Goal: Check status

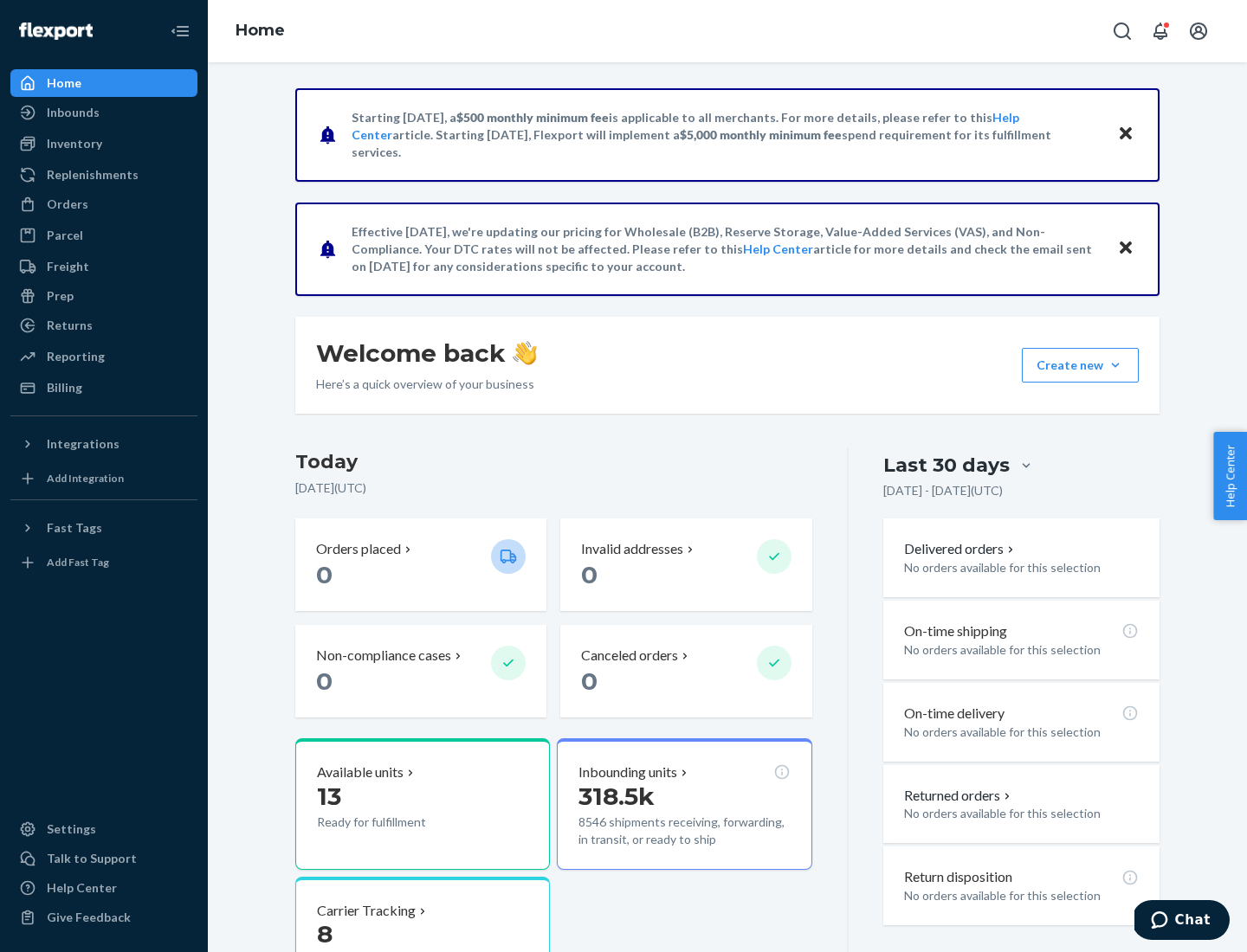
click at [1115, 365] on button "Create new Create new inbound Create new order Create new product" at bounding box center [1080, 365] width 117 height 35
click at [72, 112] on div "Inbounds" at bounding box center [72, 112] width 53 height 17
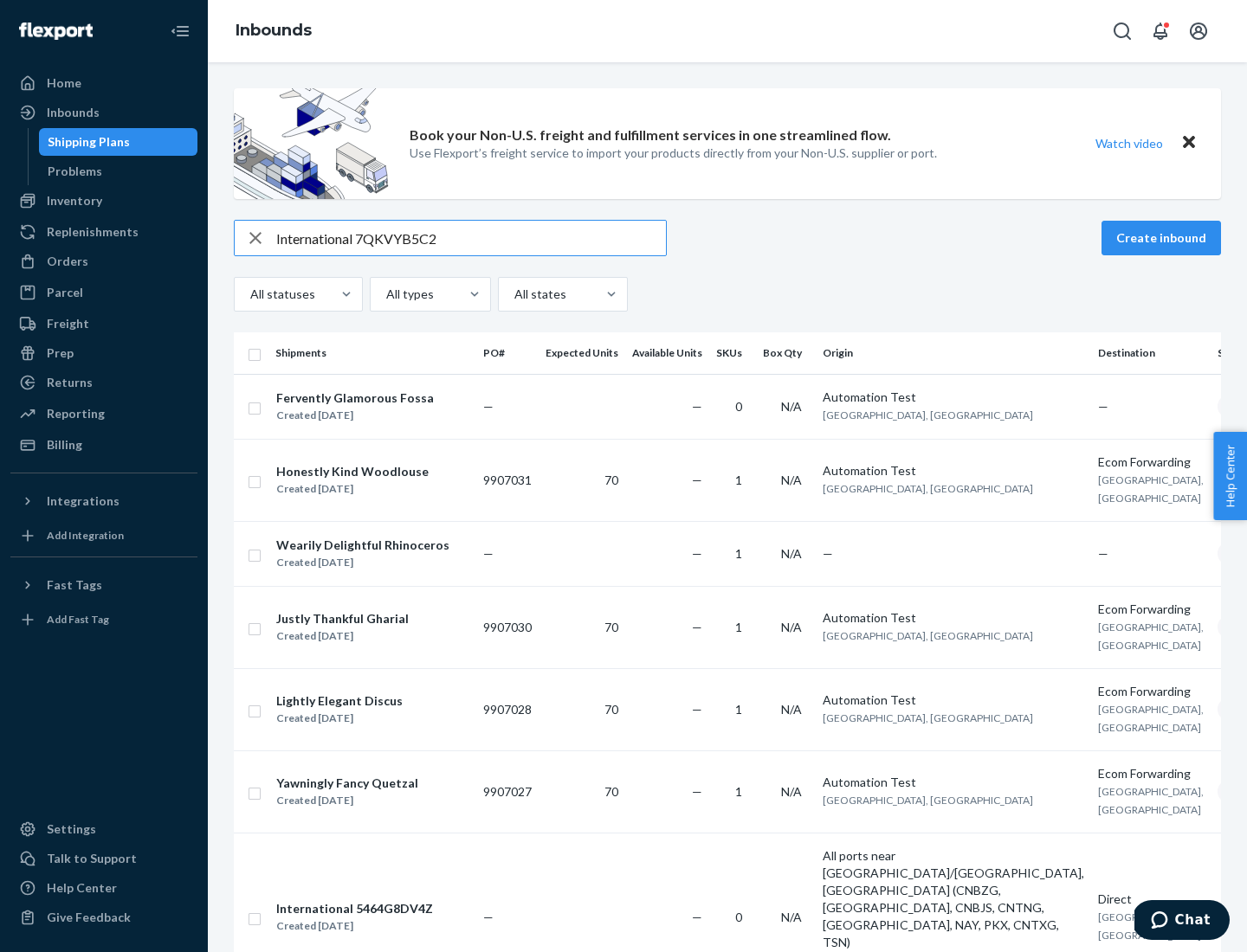
type input "International 7QKVYB5C29"
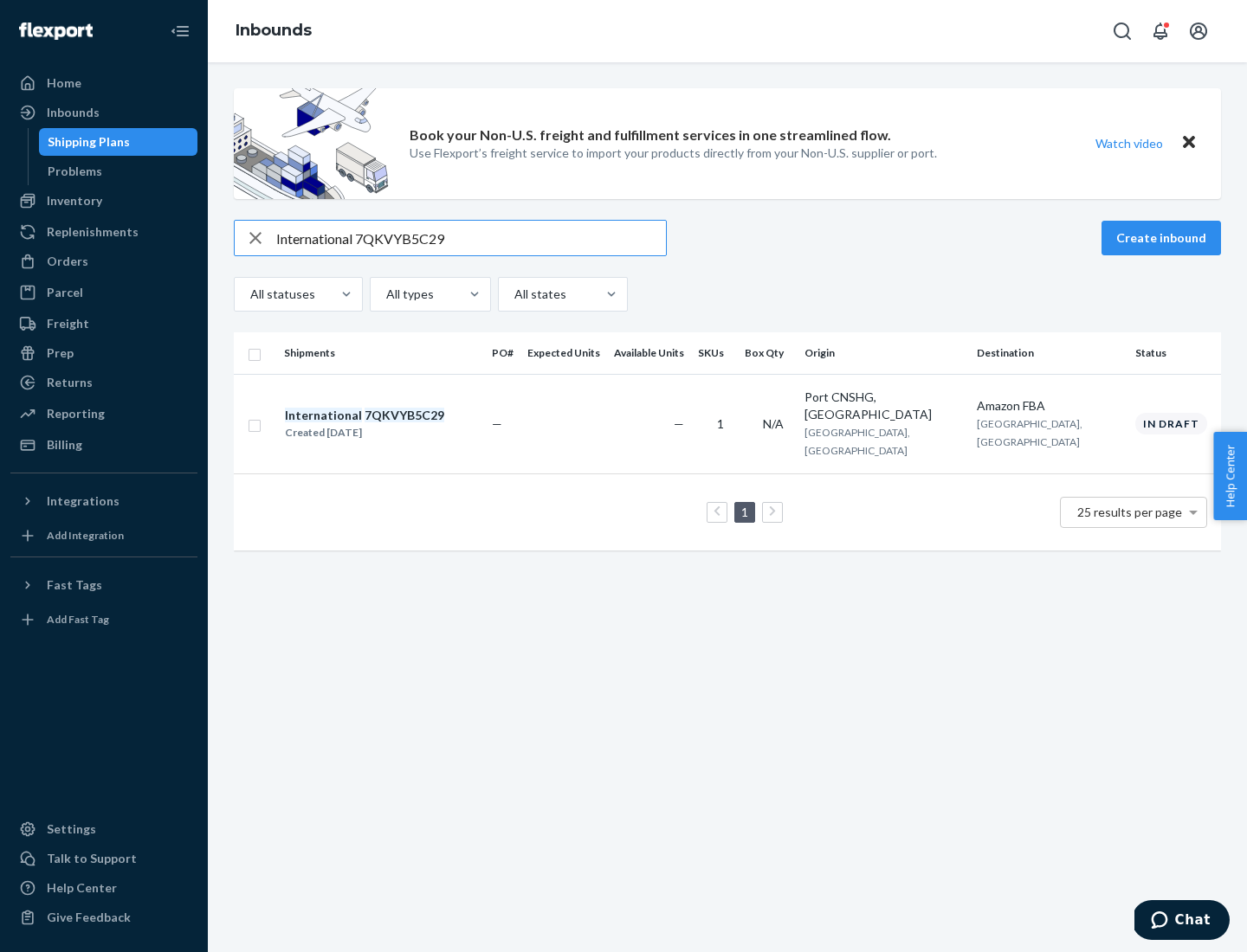
click at [394, 424] on div "Created [DATE]" at bounding box center [364, 432] width 159 height 17
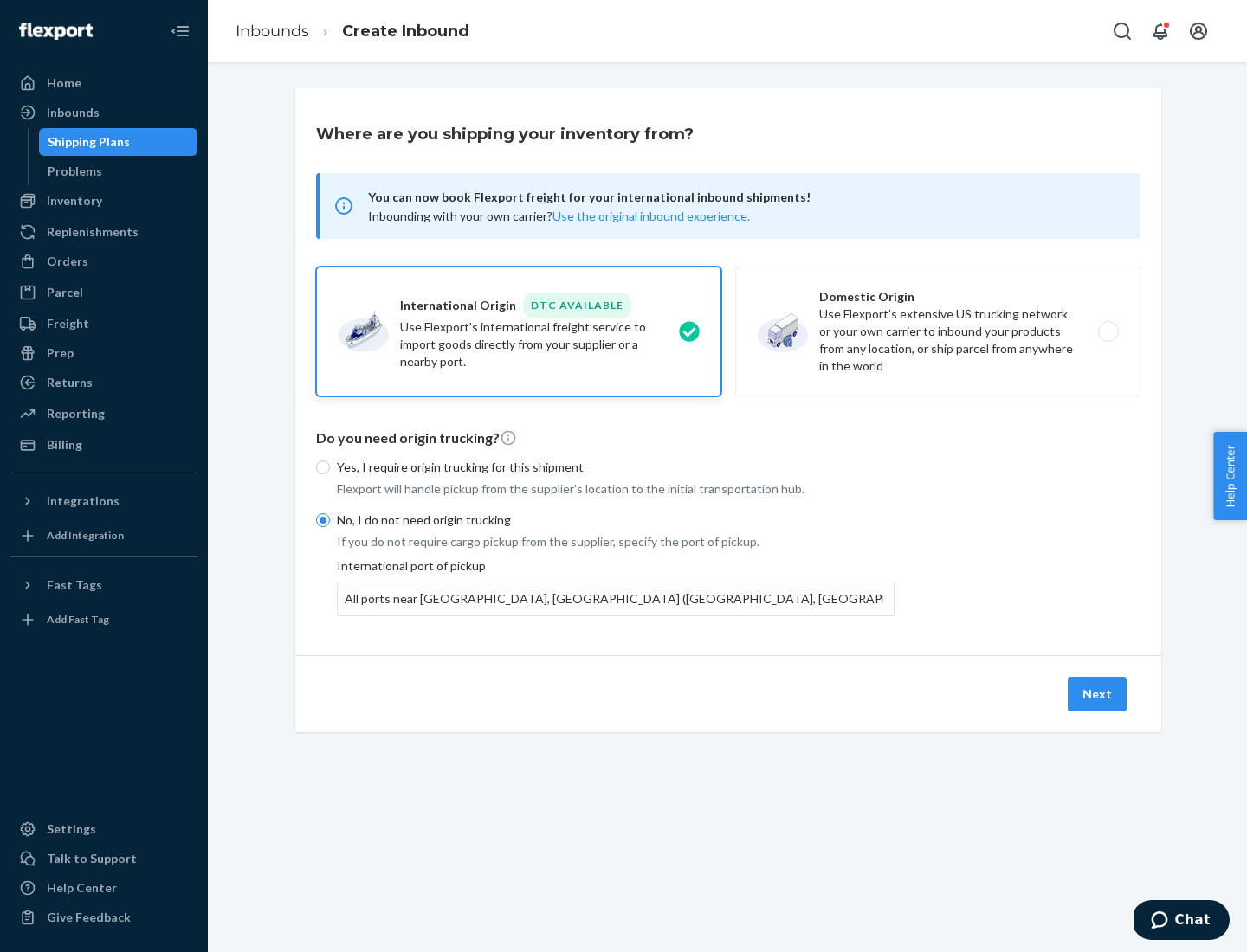
click at [1098, 694] on button "Next" at bounding box center [1097, 694] width 59 height 35
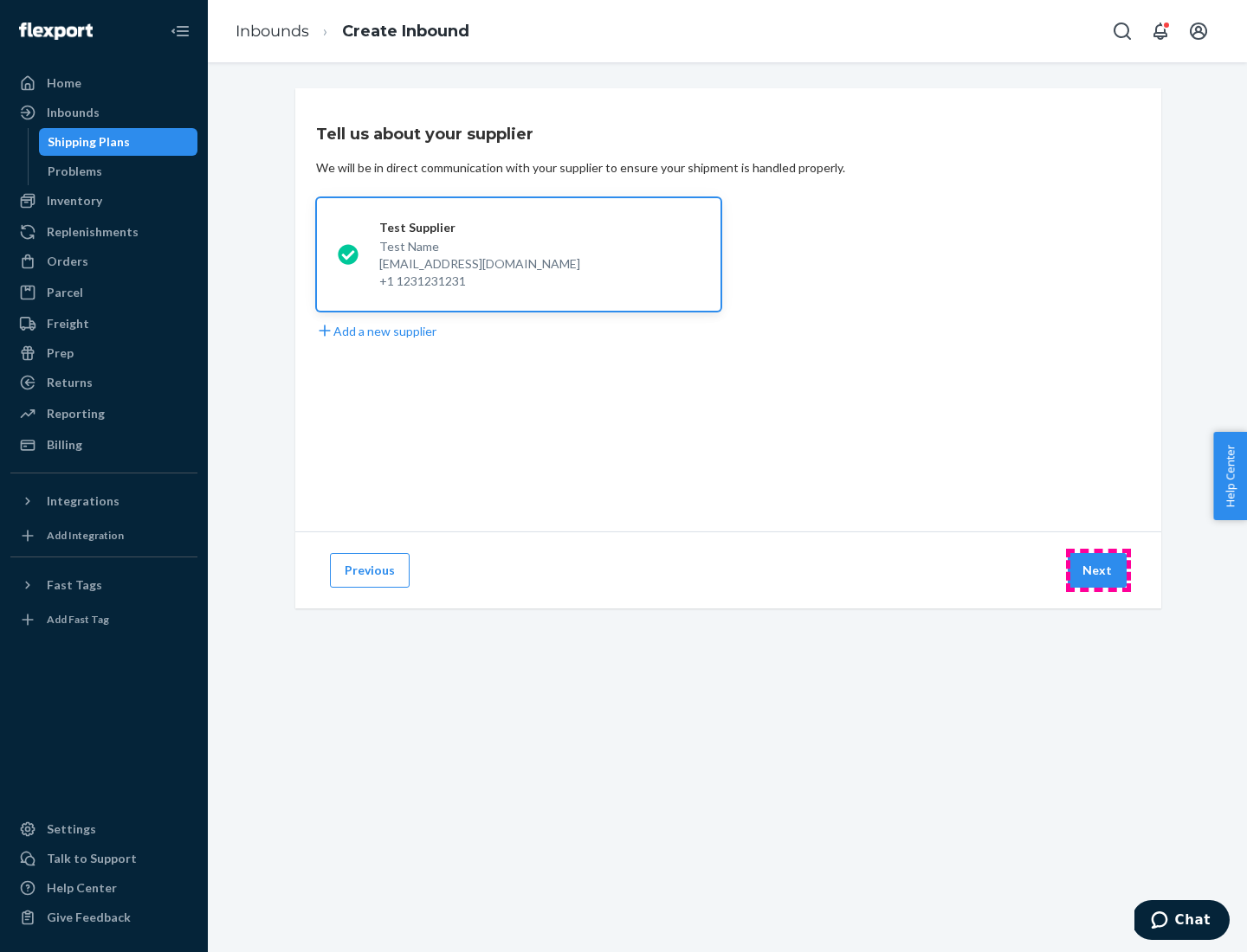
click at [1098, 571] on button "Next" at bounding box center [1097, 570] width 59 height 35
